Goal: Use online tool/utility: Use online tool/utility

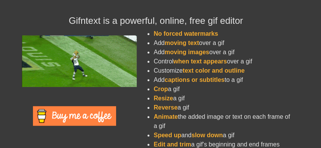
scroll to position [179, 0]
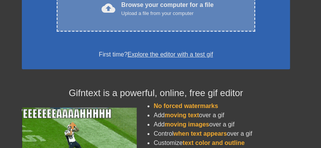
click at [185, 17] on div "Browse your computer for a file Upload a file from your computer" at bounding box center [168, 8] width 92 height 17
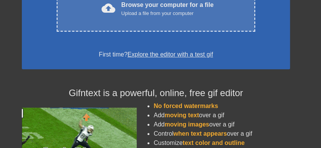
scroll to position [0, 0]
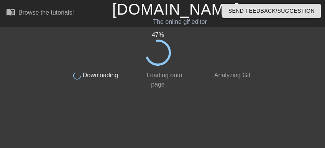
click at [236, 48] on div "47 %" at bounding box center [158, 47] width 193 height 35
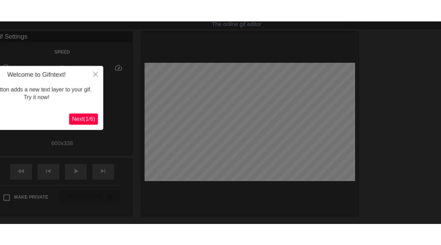
scroll to position [19, 0]
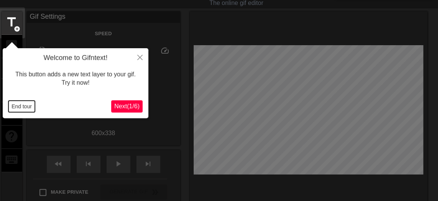
drag, startPoint x: 311, startPoint y: 0, endPoint x: 18, endPoint y: 108, distance: 312.7
click at [18, 108] on button "End tour" at bounding box center [21, 107] width 26 height 12
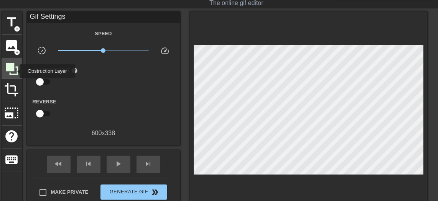
click at [15, 71] on icon at bounding box center [12, 69] width 15 height 15
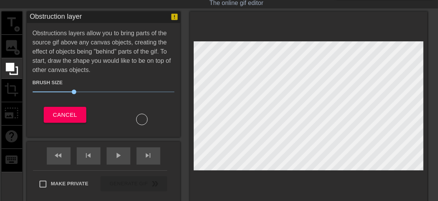
click at [5, 47] on div "title add_circle image add_circle crop photo_size_select_large help keyboard" at bounding box center [12, 108] width 21 height 193
click at [10, 48] on div "title add_circle image add_circle crop photo_size_select_large help keyboard" at bounding box center [12, 108] width 21 height 193
click at [153, 16] on div "Obstruction layer" at bounding box center [103, 18] width 153 height 12
click at [72, 120] on span "Cancel" at bounding box center [65, 115] width 24 height 10
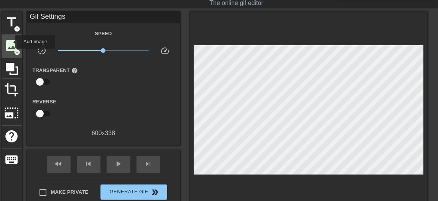
click at [10, 42] on span "image" at bounding box center [12, 45] width 15 height 15
click at [13, 42] on span "image" at bounding box center [12, 45] width 15 height 15
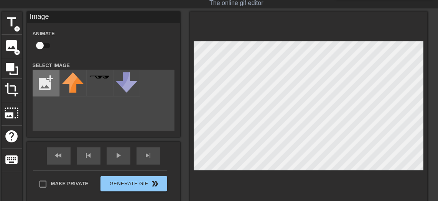
click at [44, 90] on input "file" at bounding box center [46, 83] width 26 height 26
type input "C:\fakepath\10062025200237.jpg"
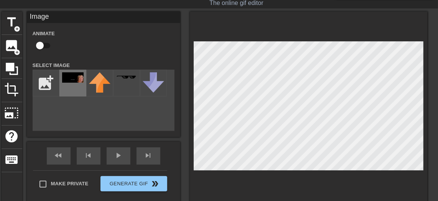
click at [72, 83] on img at bounding box center [72, 77] width 21 height 10
click at [170, 55] on div "title add_circle image add_circle crop photo_size_select_large help keyboard Im…" at bounding box center [215, 108] width 426 height 193
click at [205, 35] on div at bounding box center [309, 108] width 238 height 193
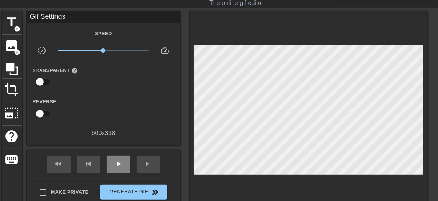
click at [118, 147] on div "fast_rewind skip_previous play_arrow skip_next" at bounding box center [103, 164] width 125 height 29
click at [125, 147] on div "play_arrow" at bounding box center [119, 164] width 24 height 17
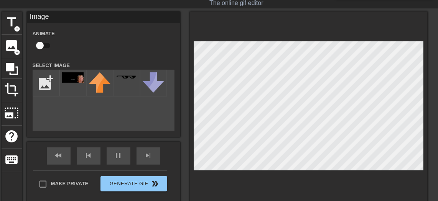
click at [321, 147] on html "menu_book Browse the tutorials! [DOMAIN_NAME] The online gif editor Send Feedba…" at bounding box center [219, 124] width 438 height 286
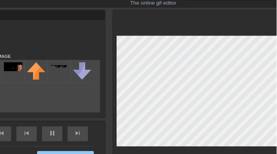
scroll to position [18, 0]
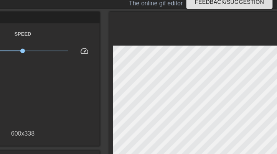
drag, startPoint x: 429, startPoint y: 0, endPoint x: 184, endPoint y: 29, distance: 246.7
click at [184, 29] on div at bounding box center [228, 112] width 238 height 201
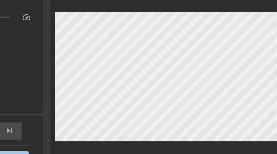
scroll to position [46, 58]
